Goal: Transaction & Acquisition: Purchase product/service

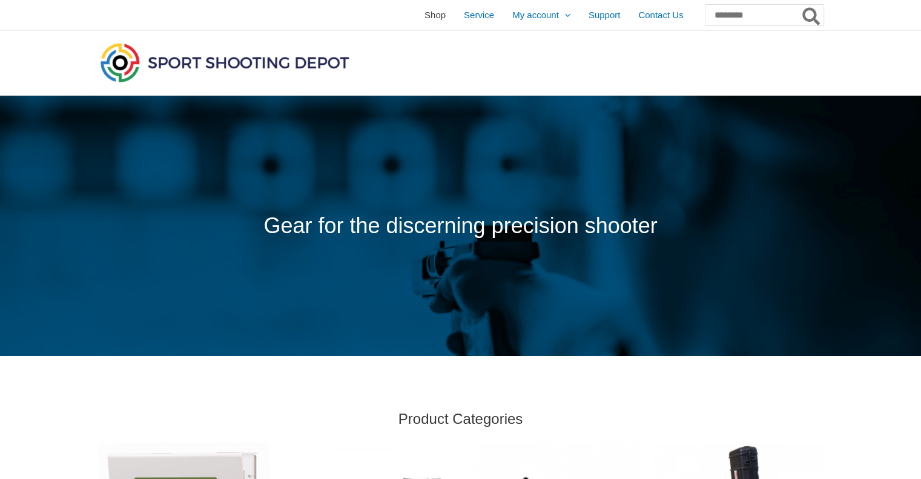
click at [424, 18] on span "Shop" at bounding box center [434, 15] width 21 height 30
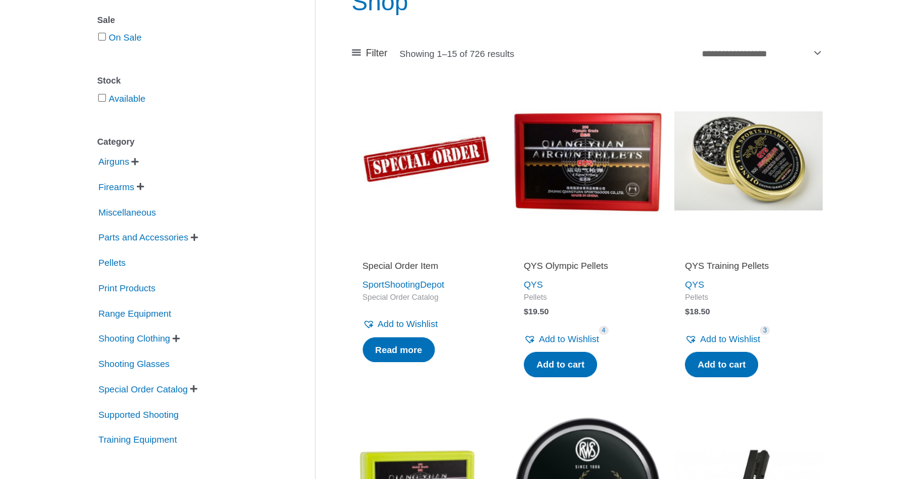
scroll to position [182, 0]
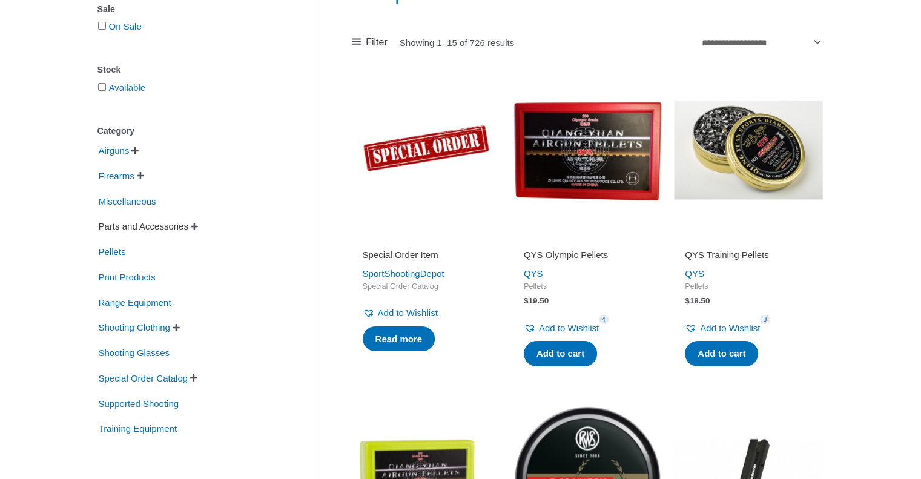
click at [180, 227] on span "Parts and Accessories" at bounding box center [143, 226] width 92 height 21
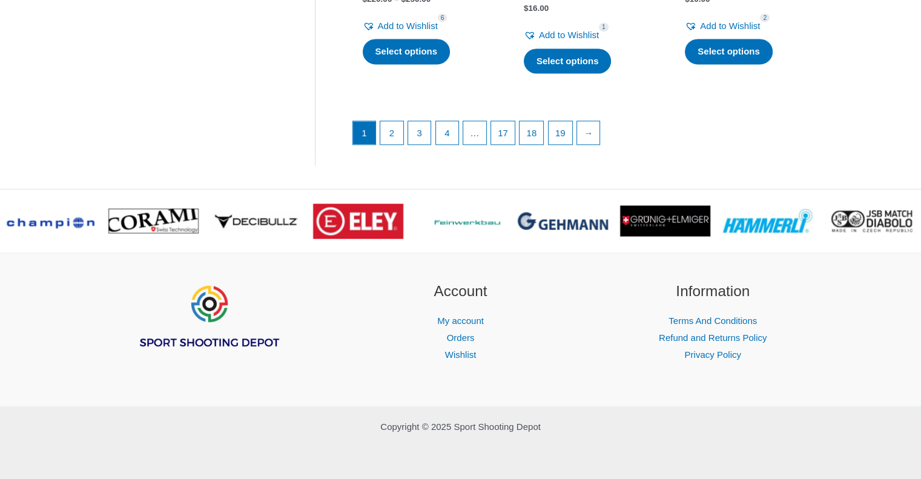
scroll to position [1864, 0]
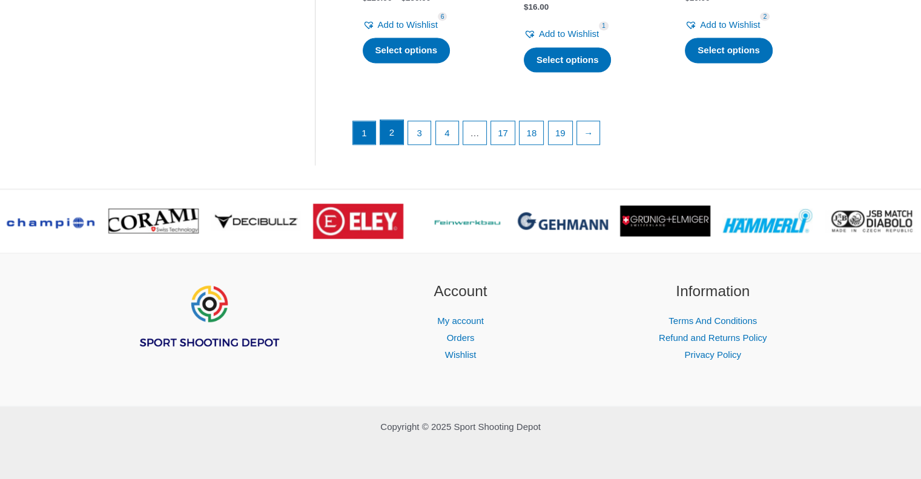
click at [390, 134] on link "2" at bounding box center [391, 132] width 23 height 24
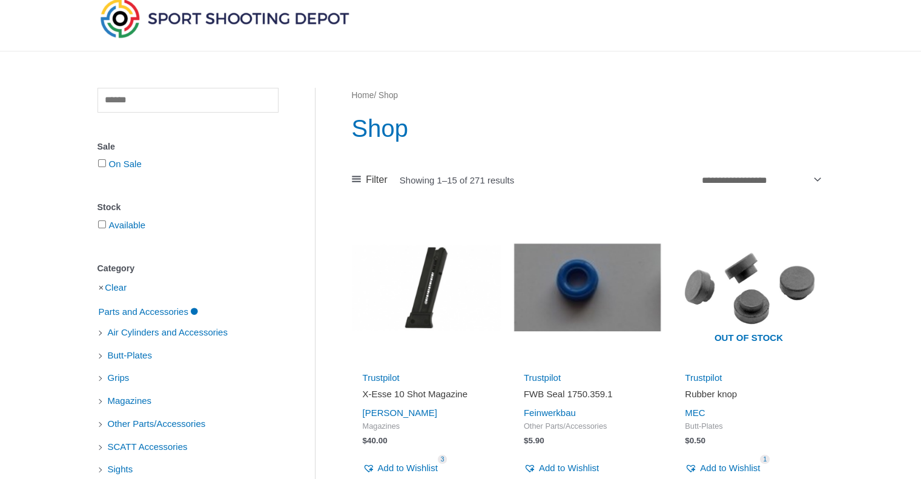
scroll to position [0, 0]
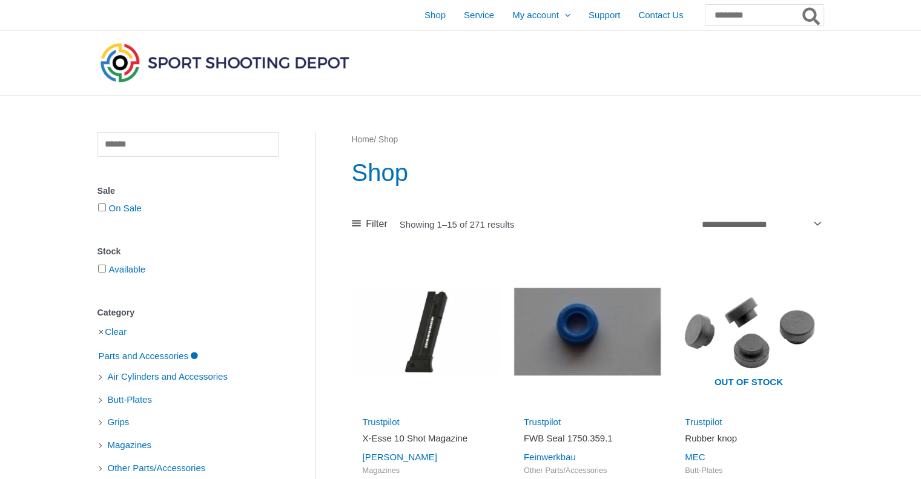
click at [228, 63] on img at bounding box center [224, 62] width 254 height 45
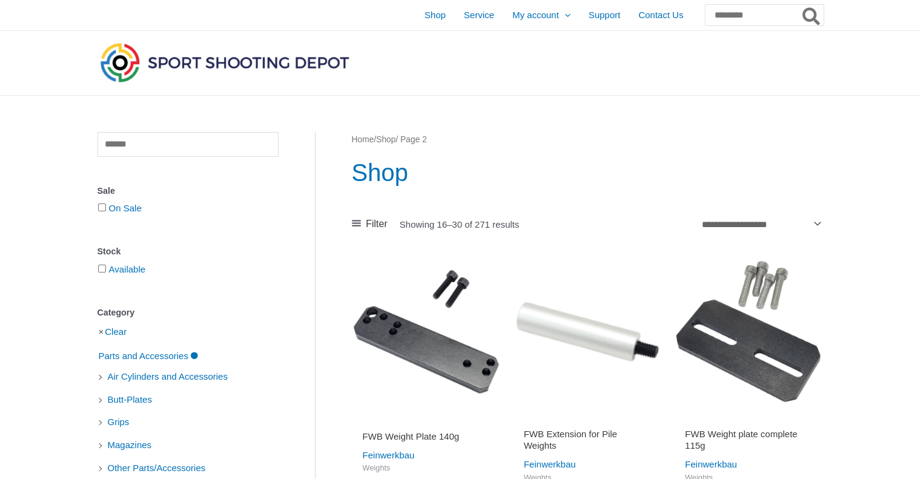
click at [356, 223] on icon at bounding box center [356, 223] width 9 height 7
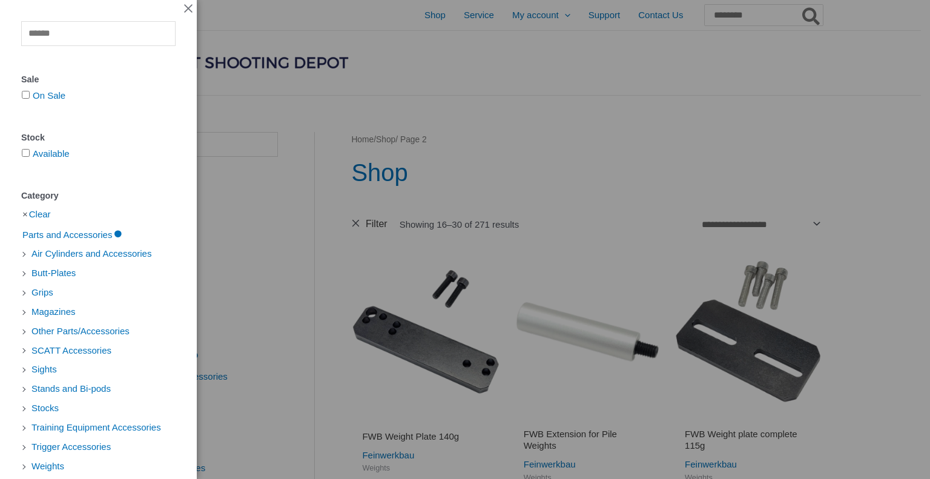
click at [356, 223] on div "Clear Sale On Sale Stock Available Category Clear Parts and Accessories Air Cyl…" at bounding box center [465, 239] width 930 height 479
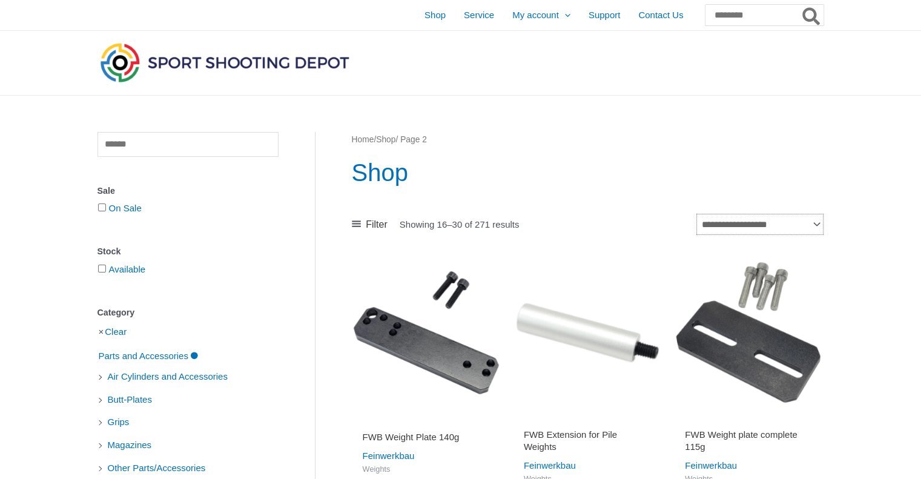
click at [823, 223] on select "**********" at bounding box center [759, 224] width 126 height 21
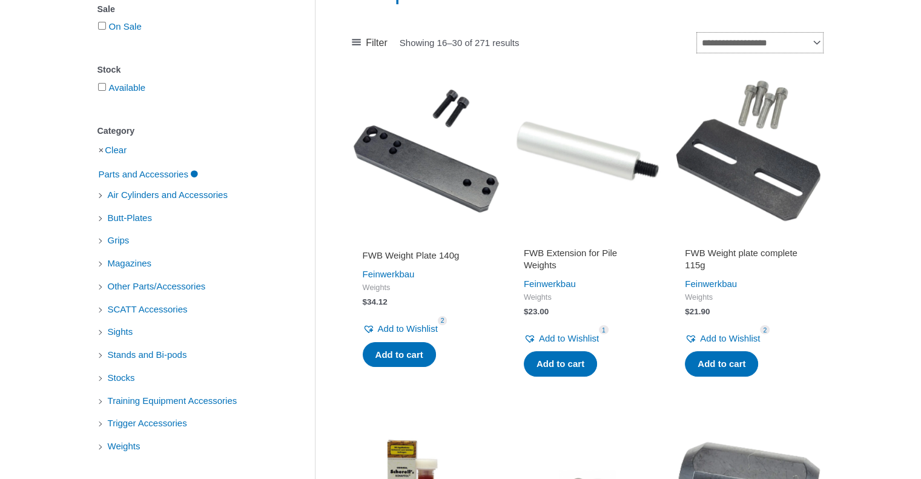
scroll to position [242, 0]
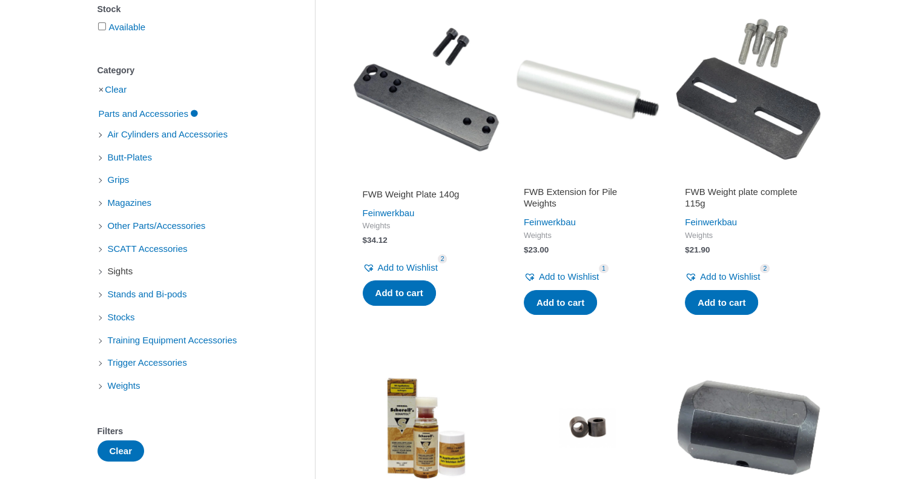
click at [116, 275] on span "Sights" at bounding box center [121, 271] width 28 height 21
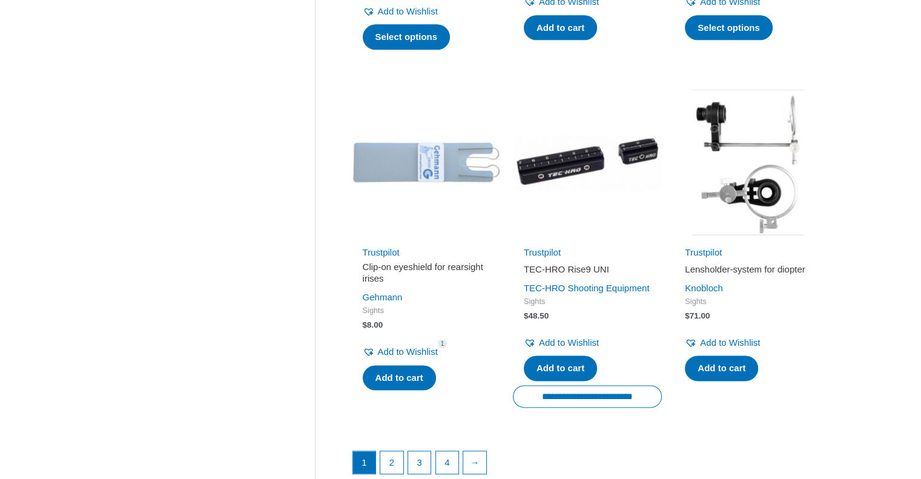
scroll to position [1695, 0]
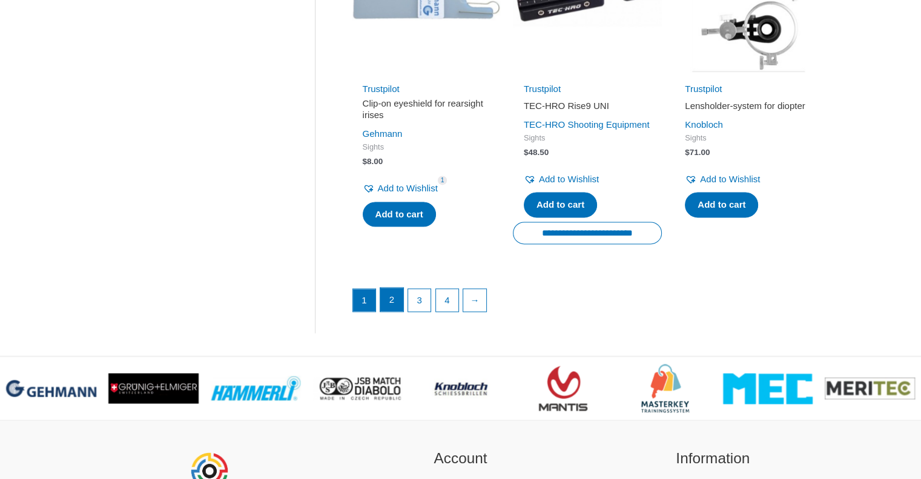
click at [389, 312] on link "2" at bounding box center [391, 299] width 23 height 24
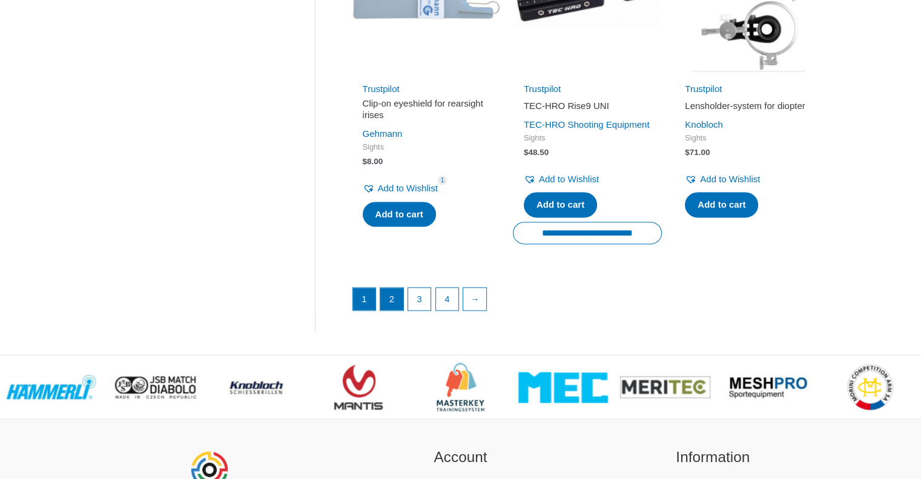
scroll to position [242, 0]
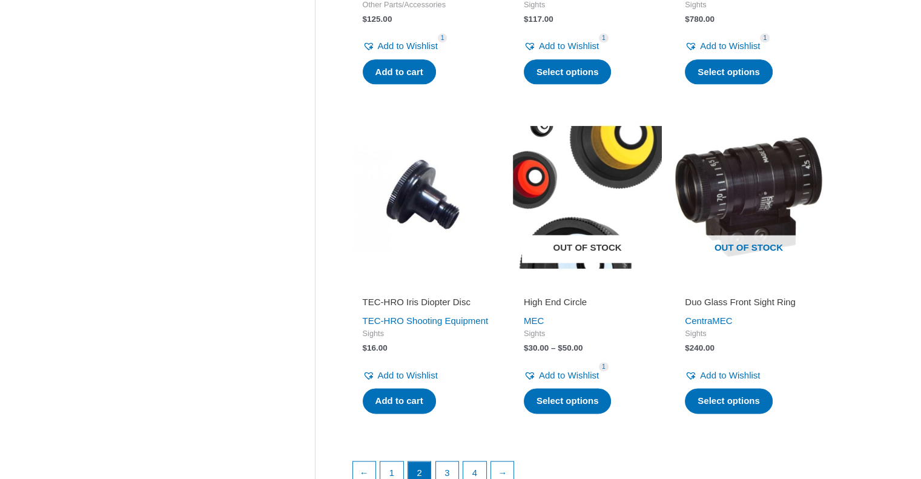
scroll to position [1876, 0]
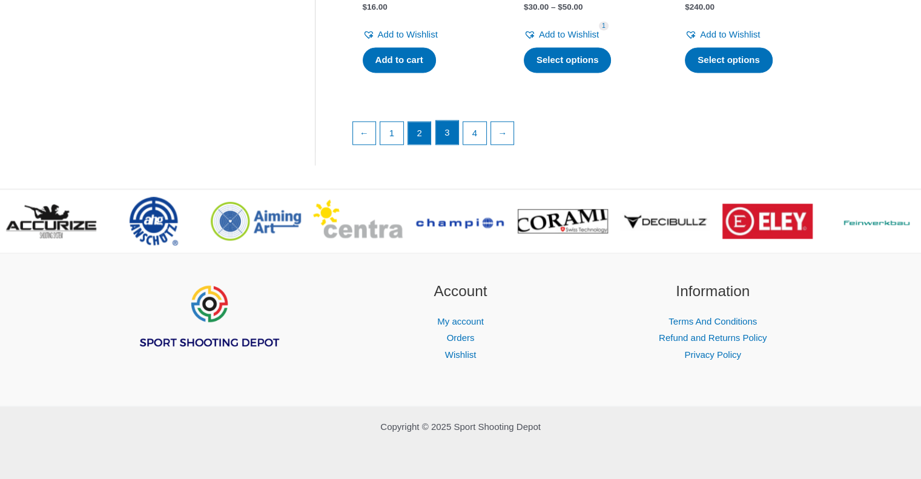
click at [445, 145] on link "3" at bounding box center [447, 132] width 23 height 24
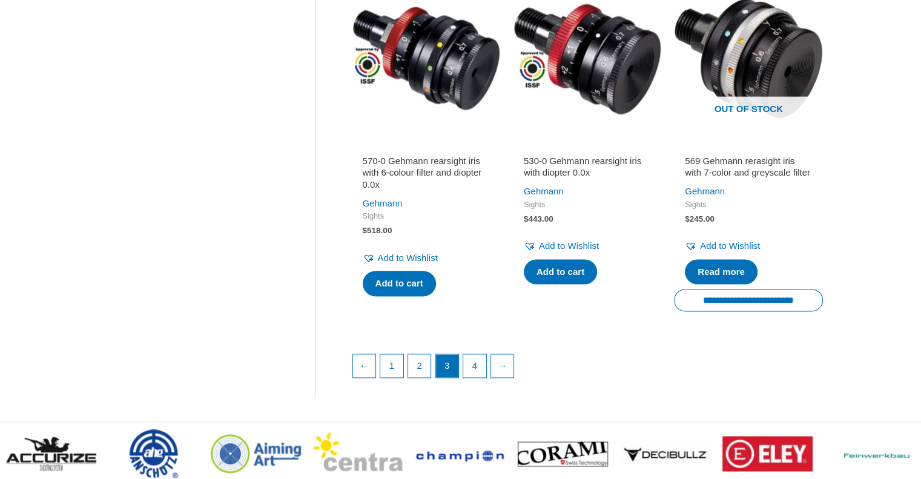
scroll to position [1634, 0]
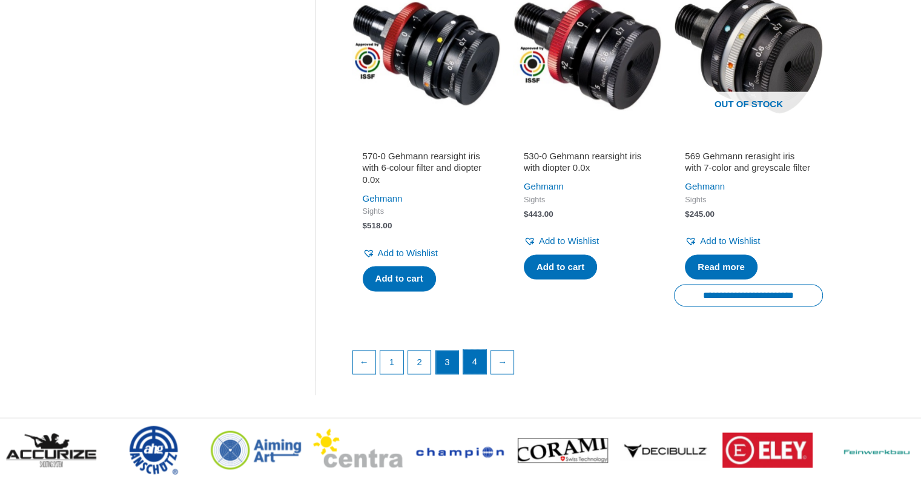
click at [478, 373] on link "4" at bounding box center [474, 361] width 23 height 24
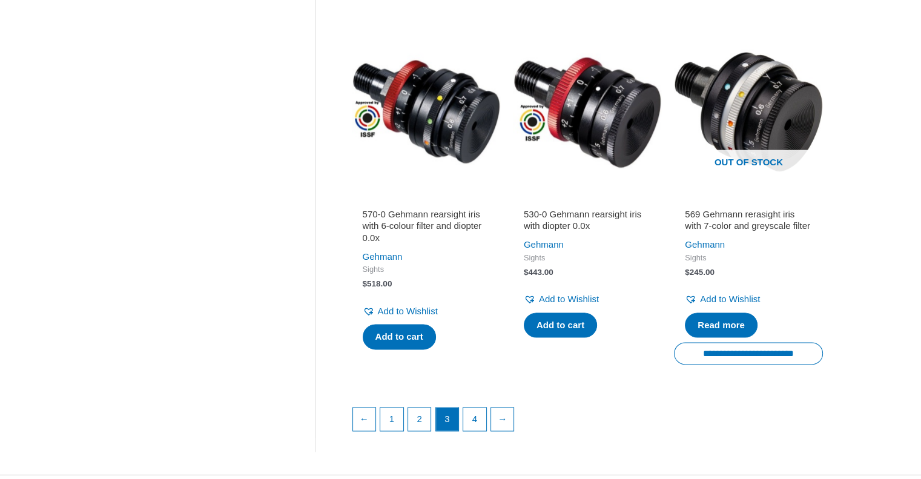
scroll to position [1392, 0]
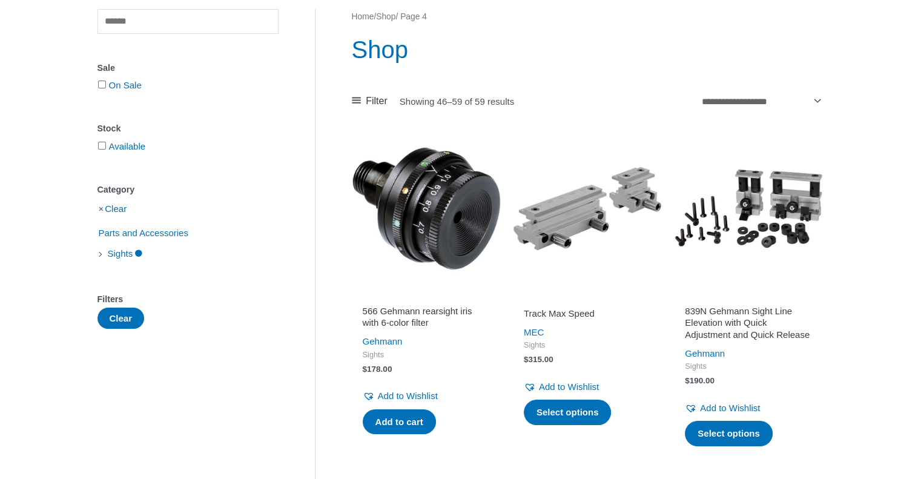
scroll to position [121, 0]
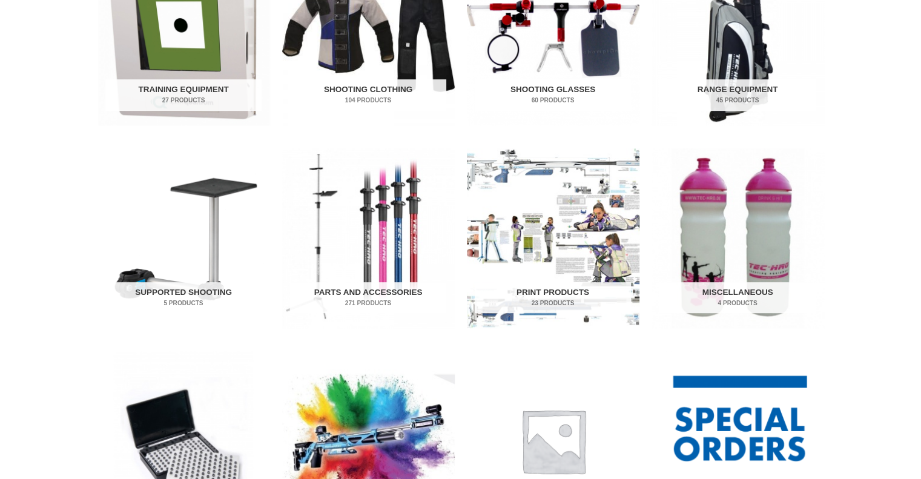
scroll to position [424, 0]
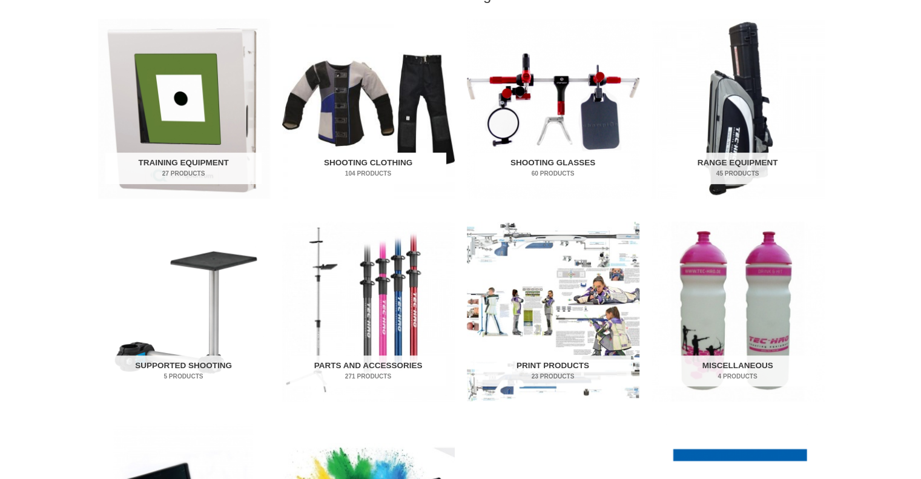
click at [391, 165] on h2 "Shooting Clothing 104 Products" at bounding box center [368, 168] width 156 height 31
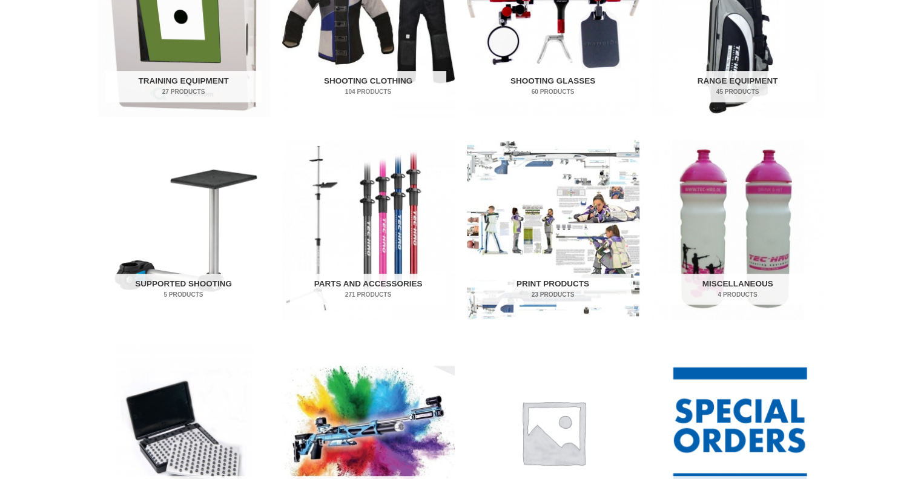
scroll to position [484, 0]
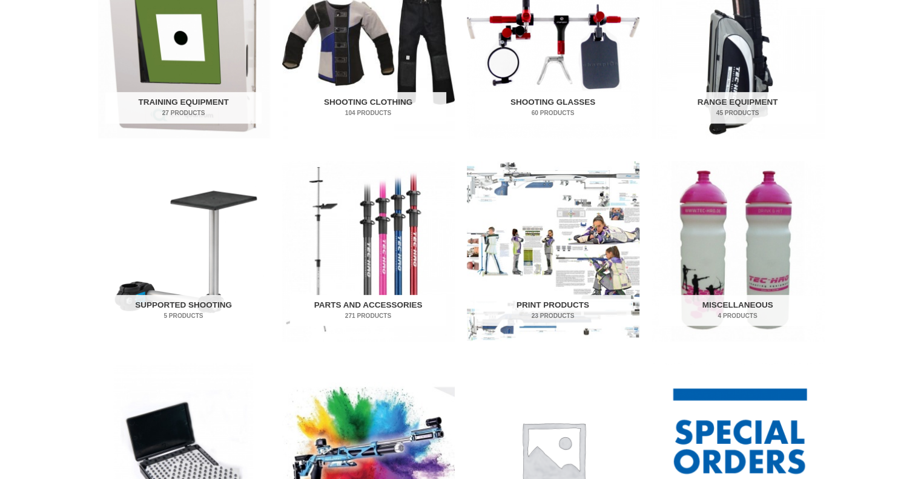
click at [355, 303] on h2 "Parts and Accessories 271 Products" at bounding box center [368, 310] width 156 height 31
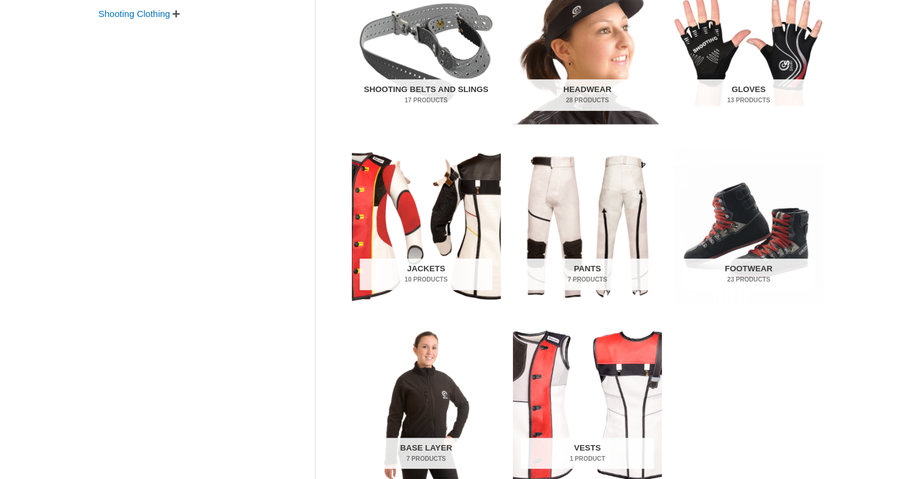
scroll to position [363, 0]
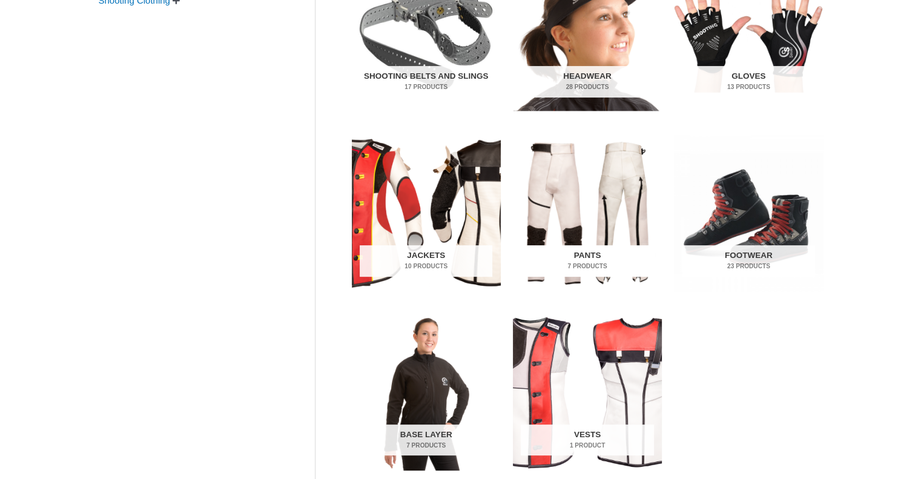
click at [588, 255] on h2 "Pants 7 Products" at bounding box center [587, 260] width 133 height 31
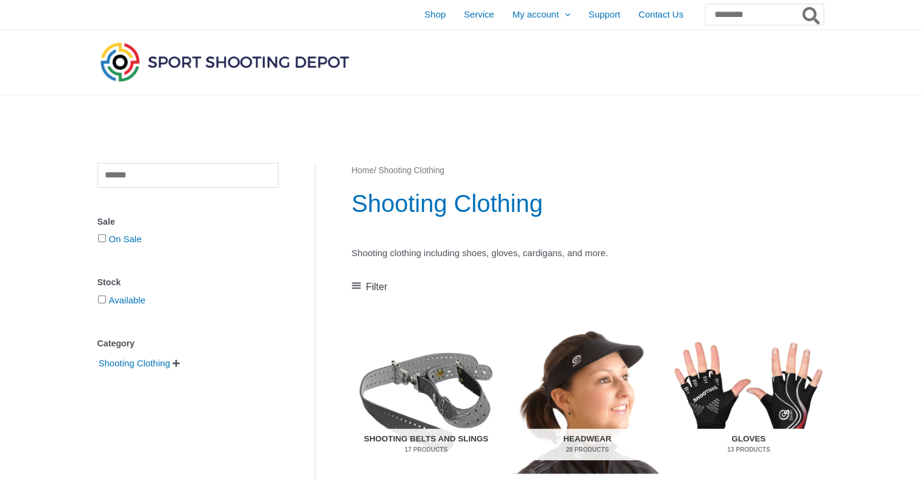
scroll to position [0, 0]
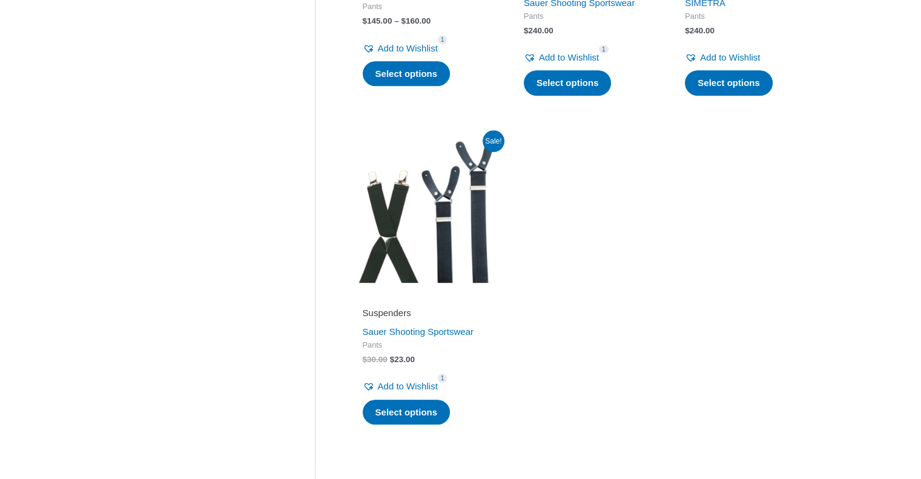
scroll to position [908, 0]
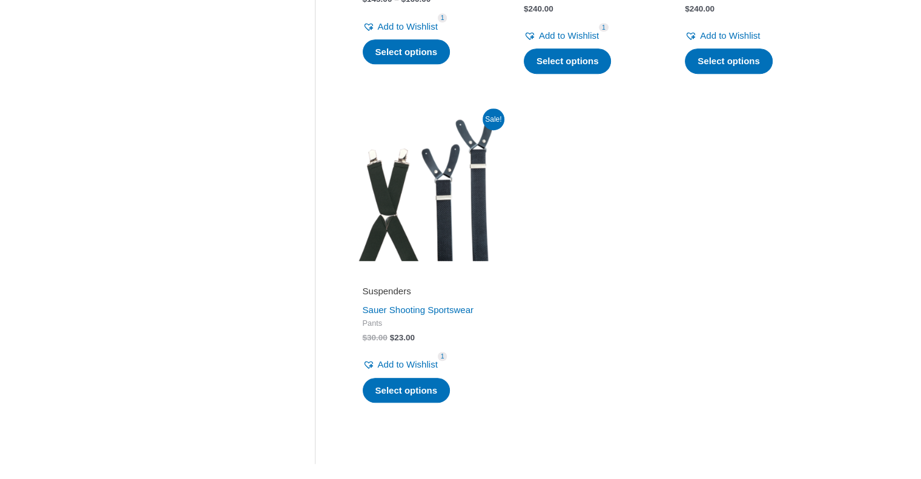
click at [480, 227] on img at bounding box center [426, 186] width 149 height 149
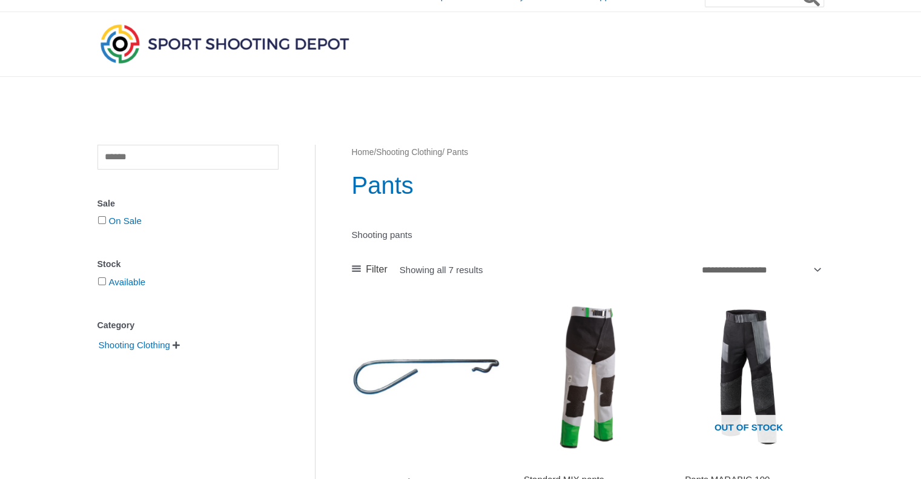
scroll to position [0, 0]
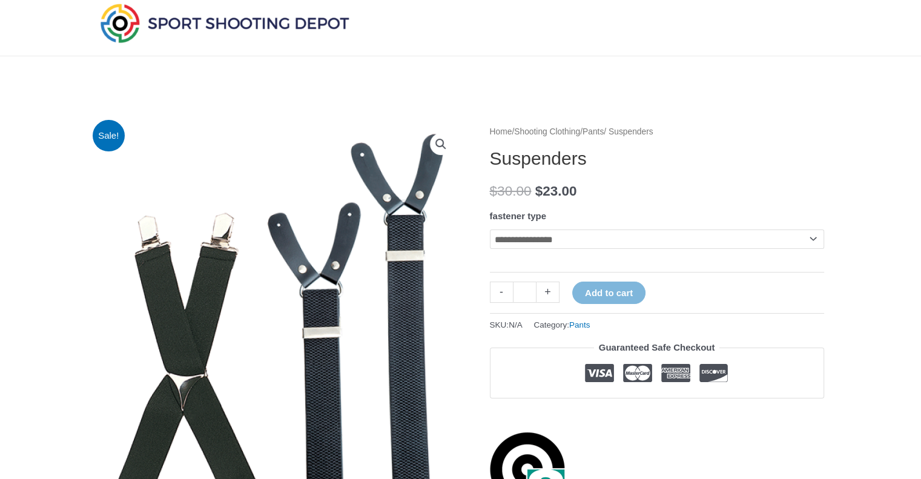
scroll to position [61, 0]
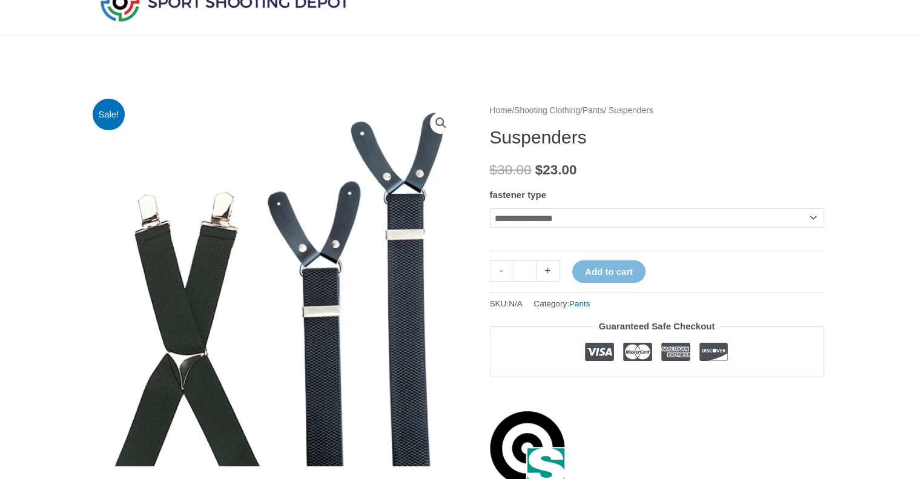
click at [816, 224] on select "**********" at bounding box center [657, 217] width 334 height 19
click at [816, 225] on select "**********" at bounding box center [657, 217] width 334 height 19
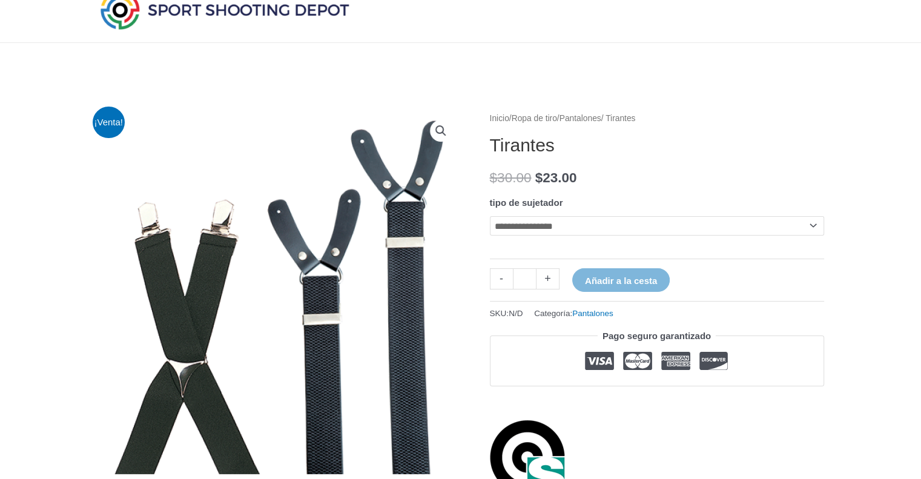
scroll to position [0, 0]
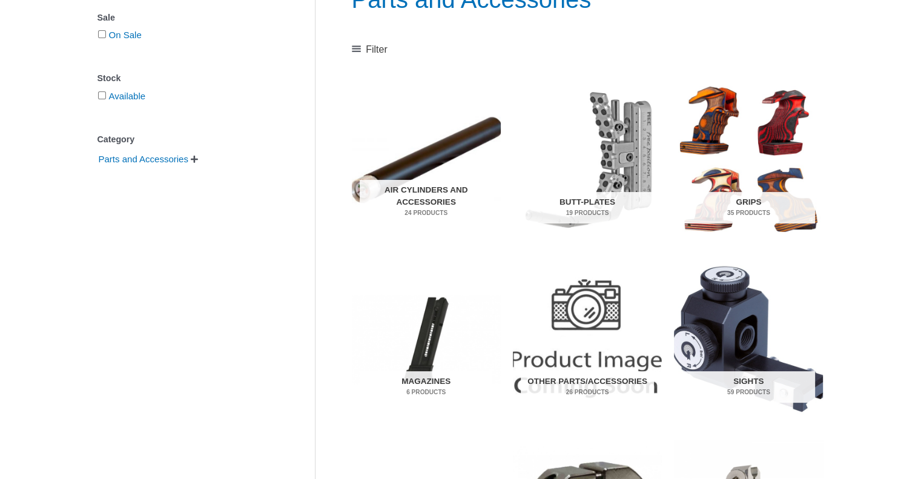
scroll to position [242, 0]
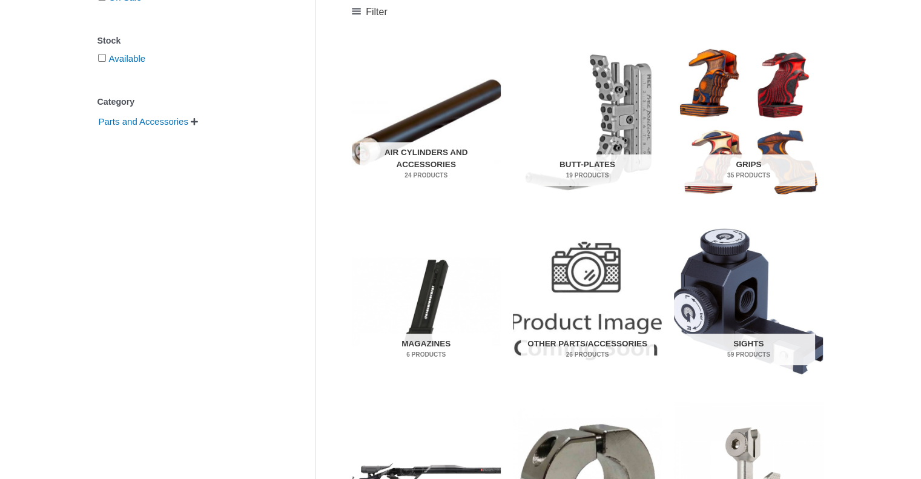
click at [198, 121] on span "" at bounding box center [194, 121] width 7 height 8
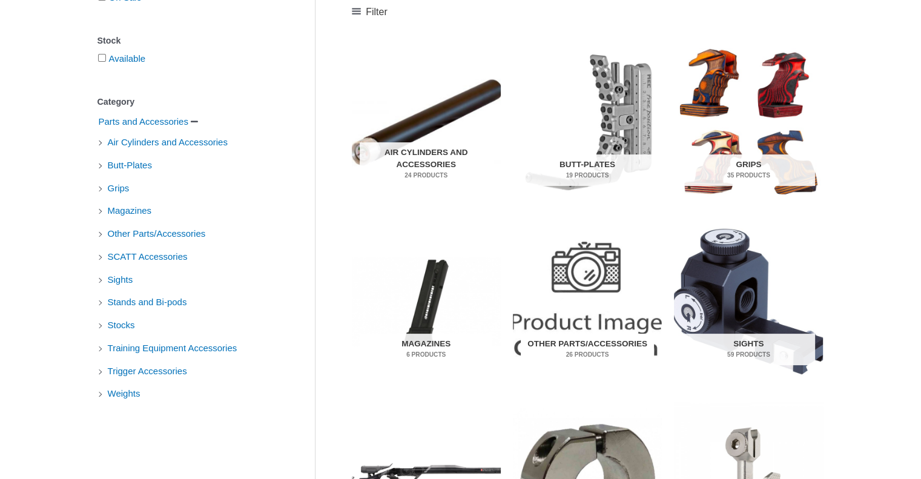
click at [585, 343] on h2 "Other Parts/Accessories 26 Products" at bounding box center [587, 348] width 133 height 31
click at [755, 347] on h2 "Sights 59 Products" at bounding box center [748, 348] width 133 height 31
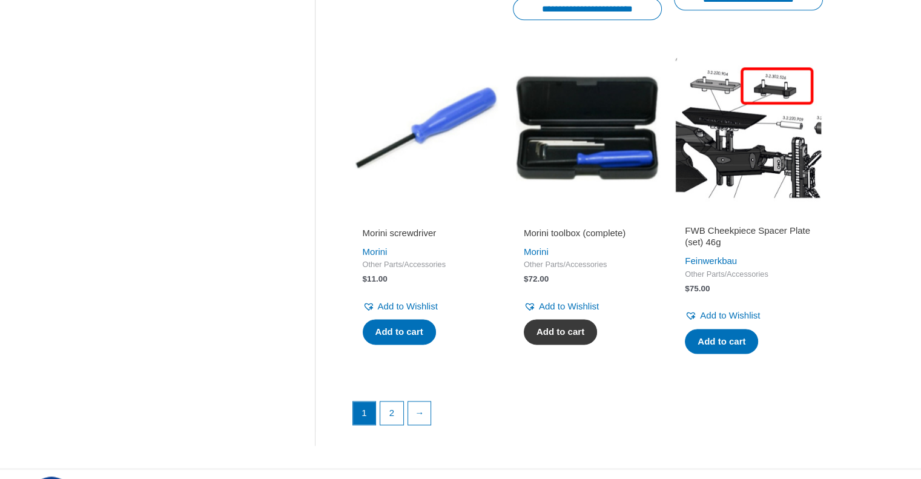
scroll to position [1634, 0]
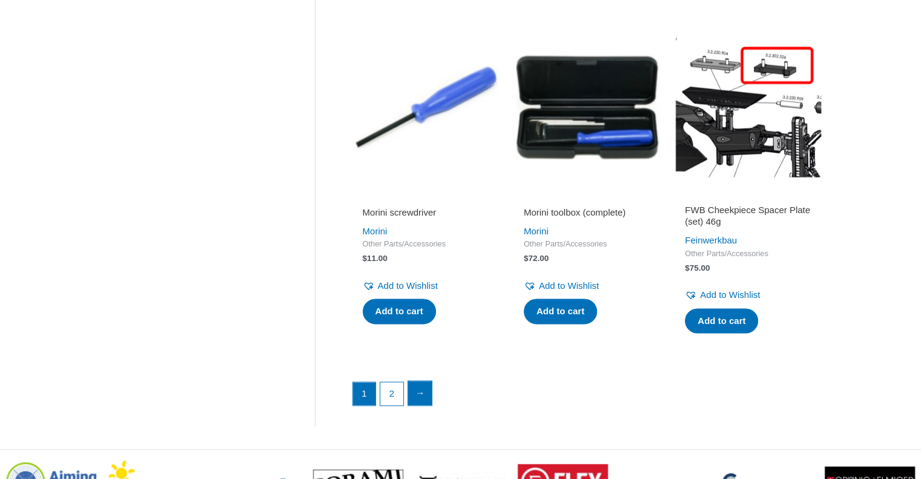
click at [419, 401] on link "→" at bounding box center [420, 393] width 24 height 24
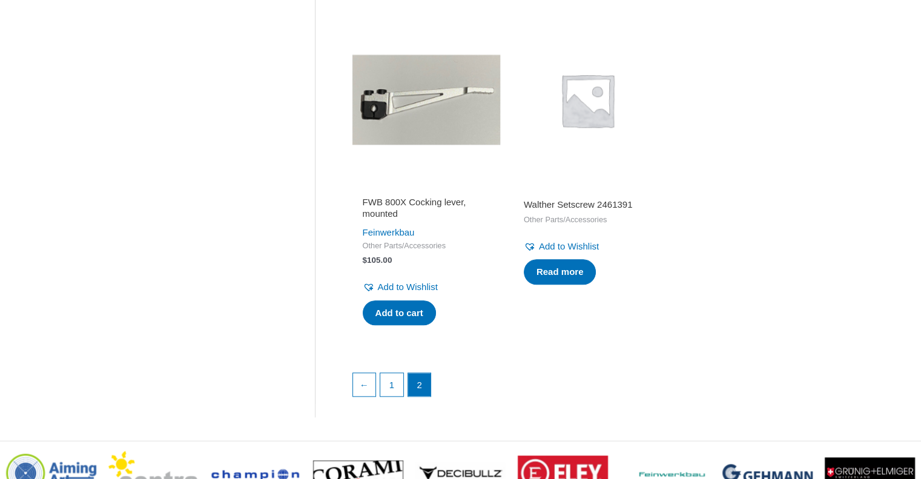
scroll to position [1453, 0]
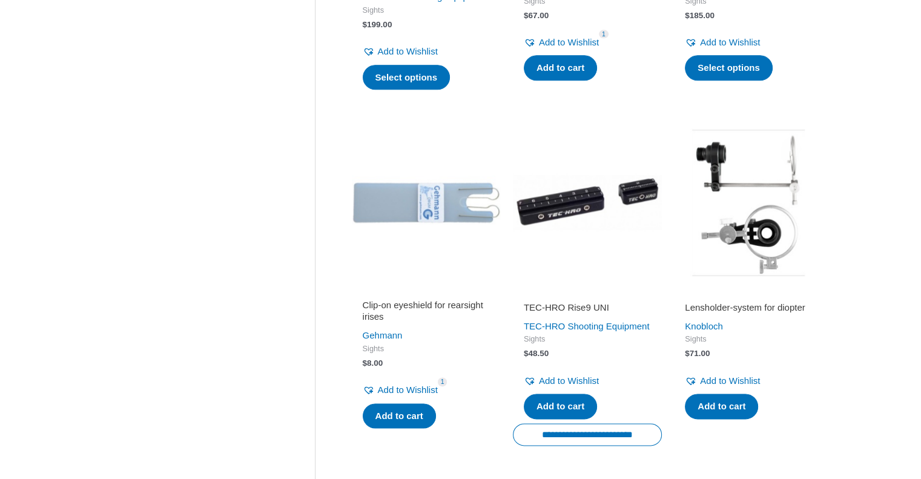
scroll to position [1816, 0]
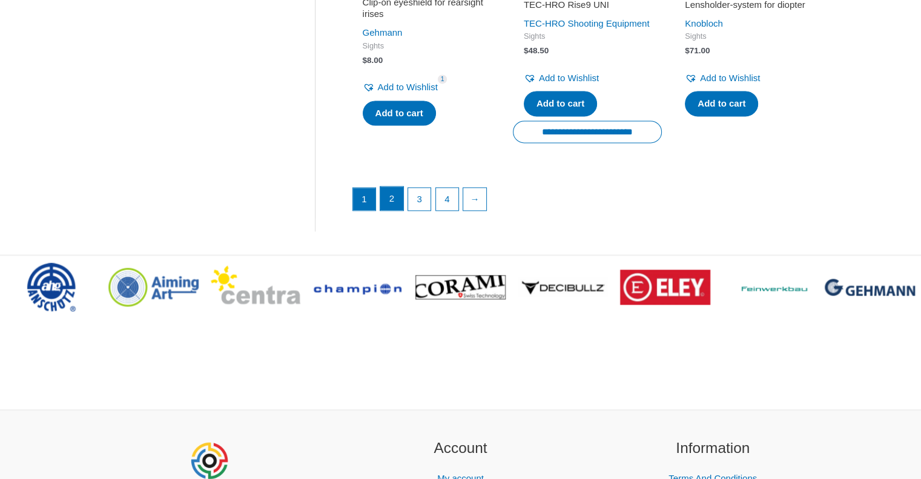
click at [396, 211] on link "2" at bounding box center [391, 198] width 23 height 24
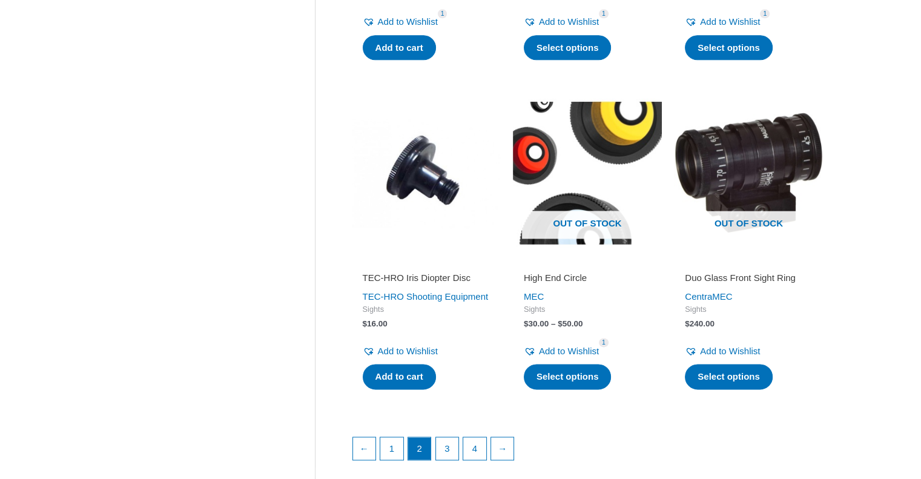
scroll to position [1634, 0]
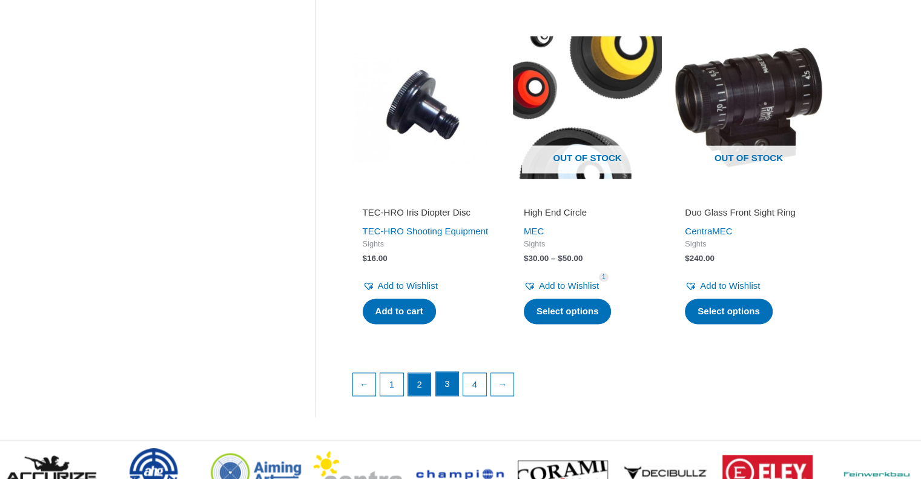
click at [445, 396] on link "3" at bounding box center [447, 384] width 23 height 24
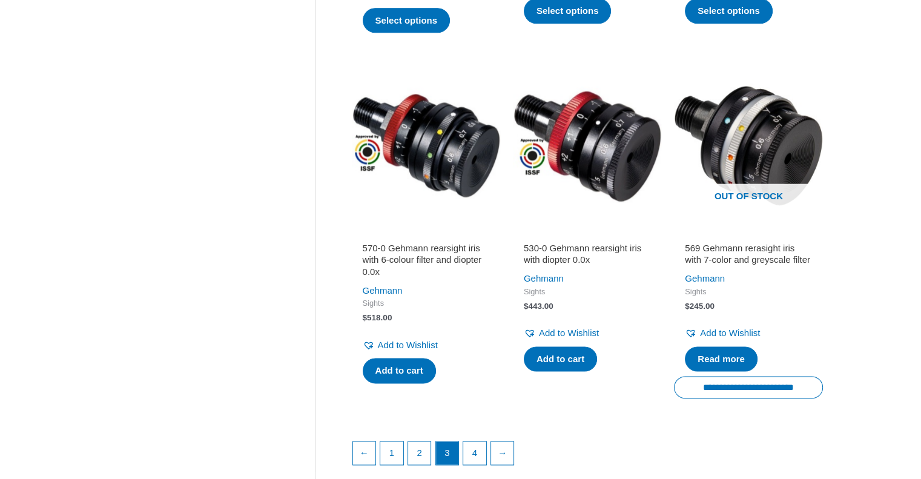
scroll to position [1876, 0]
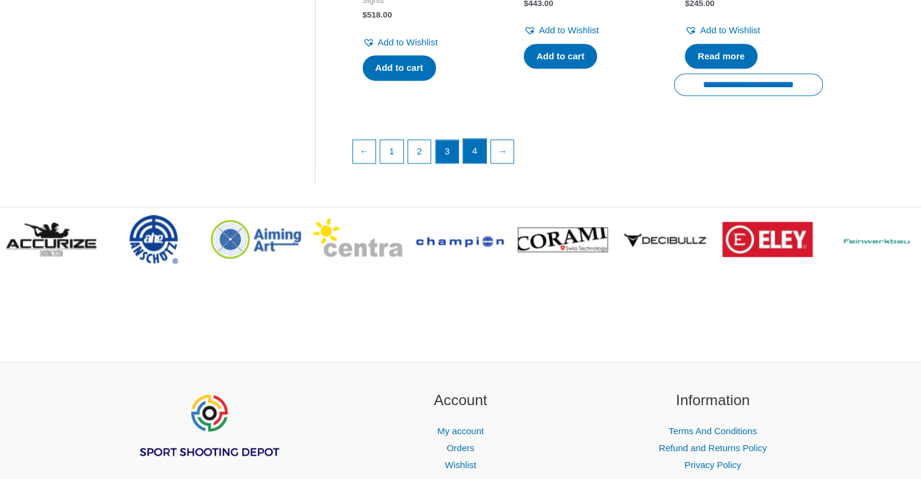
click at [470, 163] on link "4" at bounding box center [474, 151] width 23 height 24
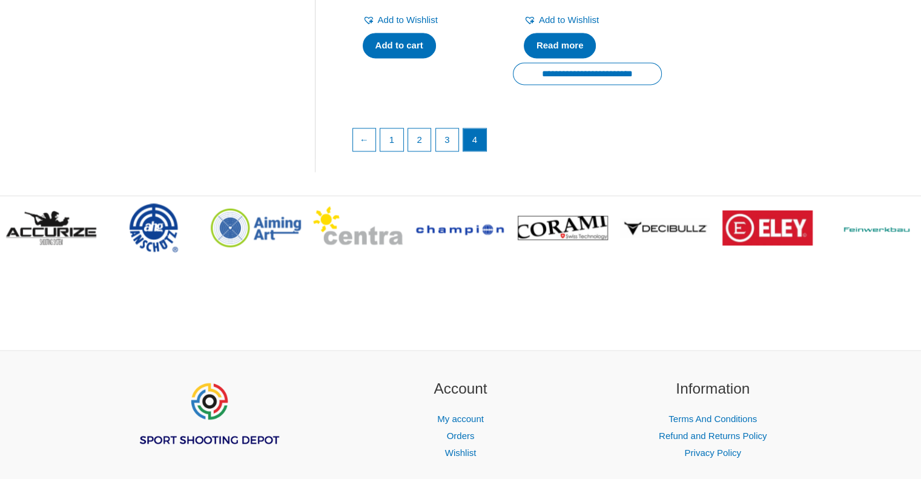
scroll to position [1574, 0]
